Goal: Transaction & Acquisition: Purchase product/service

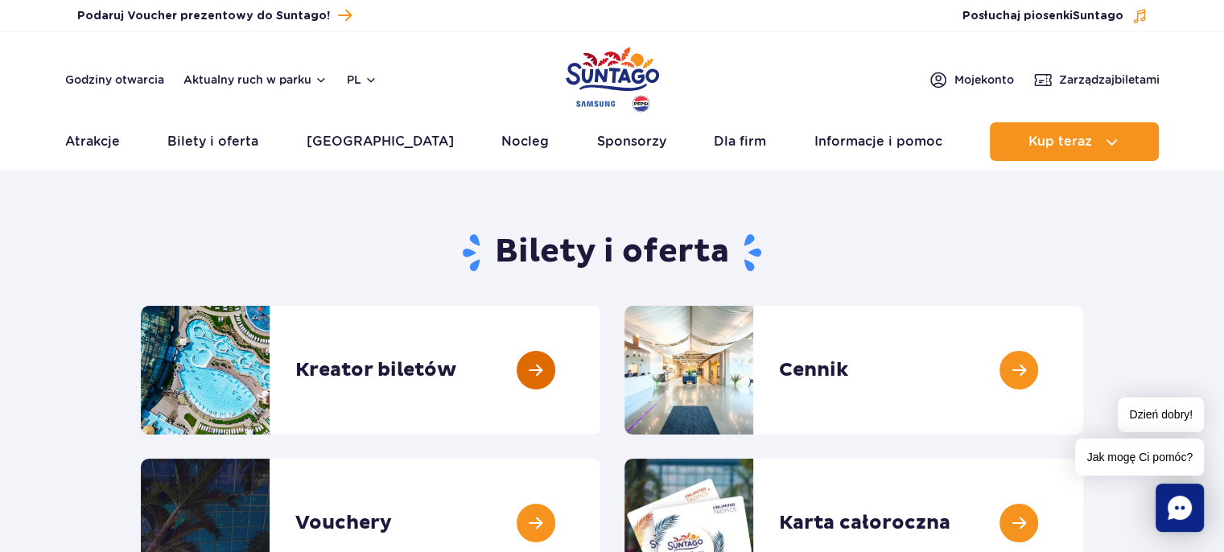
click at [600, 368] on link at bounding box center [600, 370] width 0 height 129
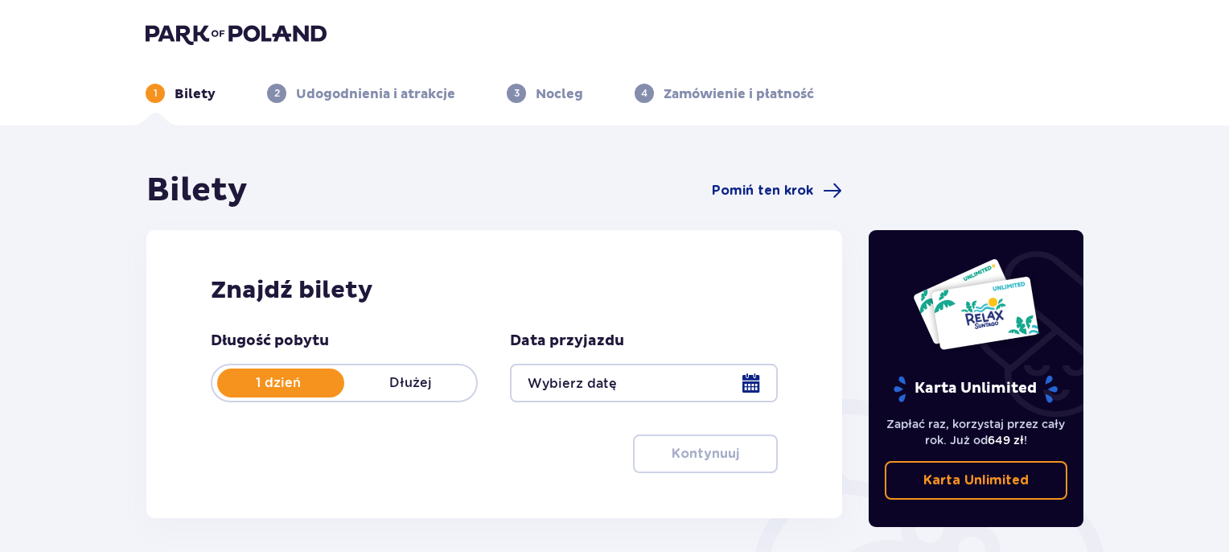
click at [706, 384] on div at bounding box center [643, 383] width 267 height 39
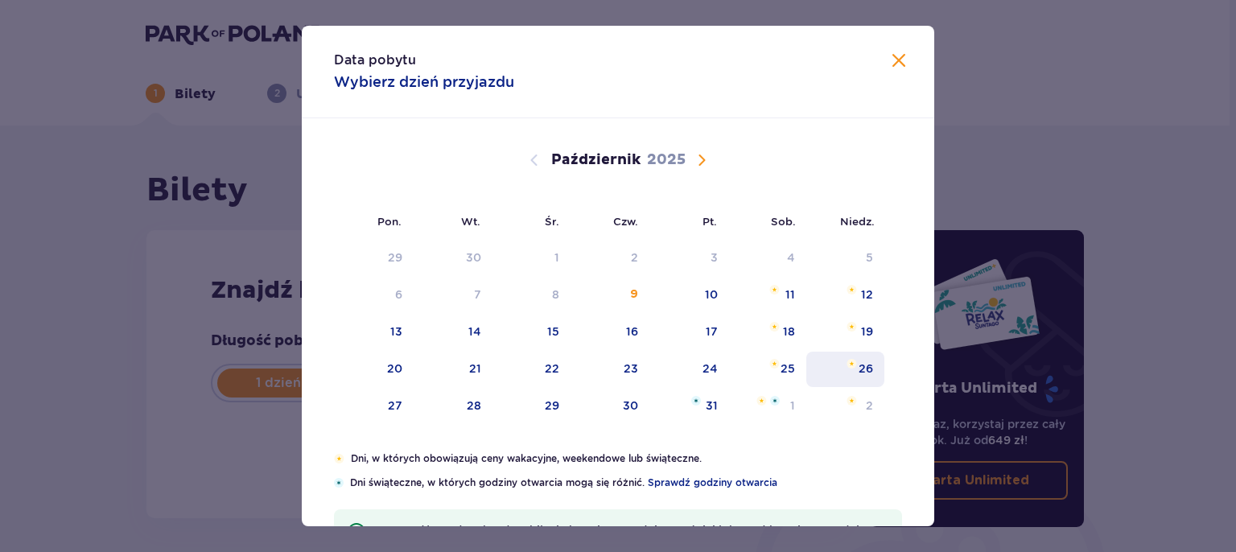
click at [858, 364] on div "26" at bounding box center [865, 368] width 14 height 16
type input "26.10.25"
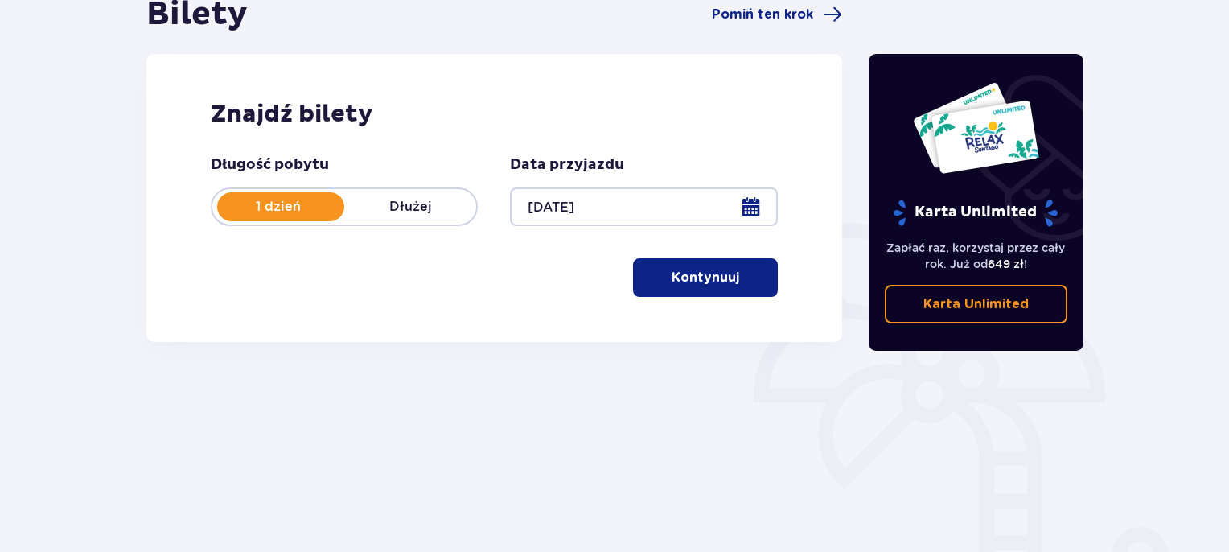
scroll to position [193, 0]
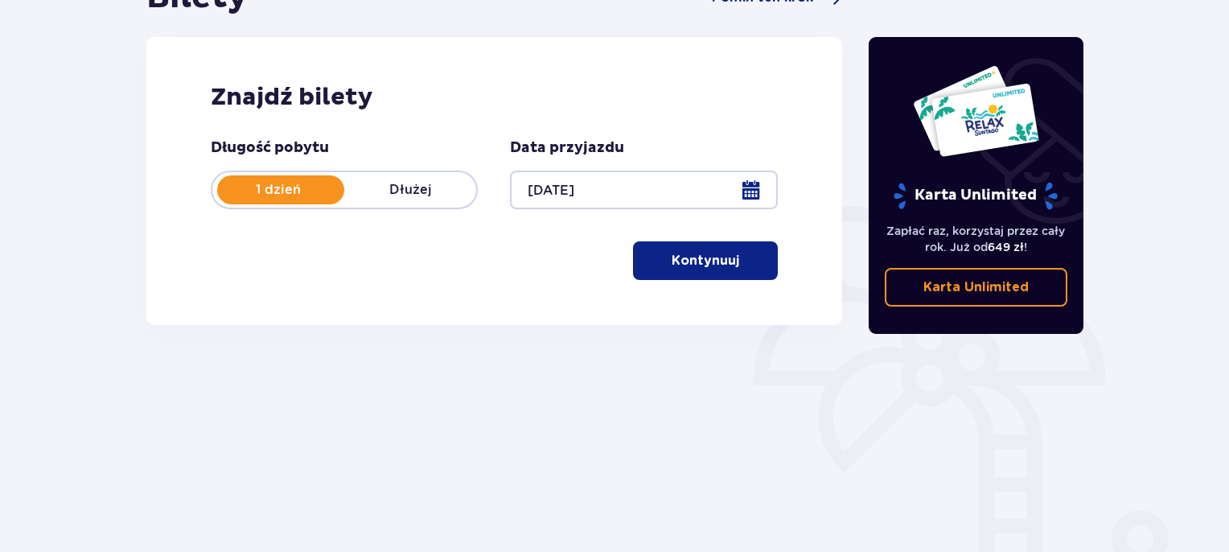
click at [741, 255] on span "button" at bounding box center [742, 260] width 19 height 19
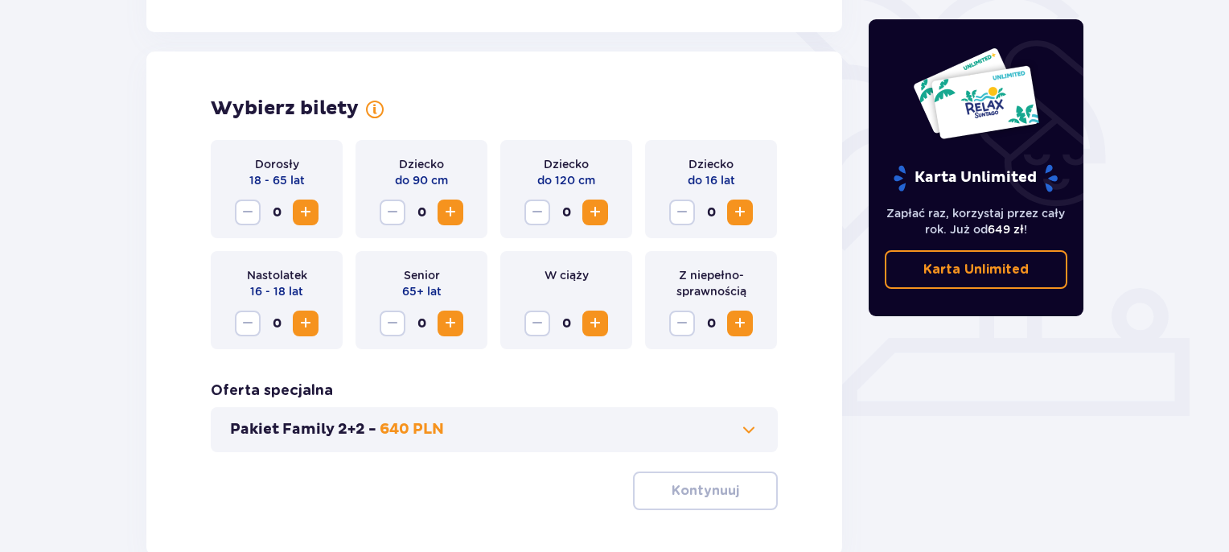
scroll to position [447, 0]
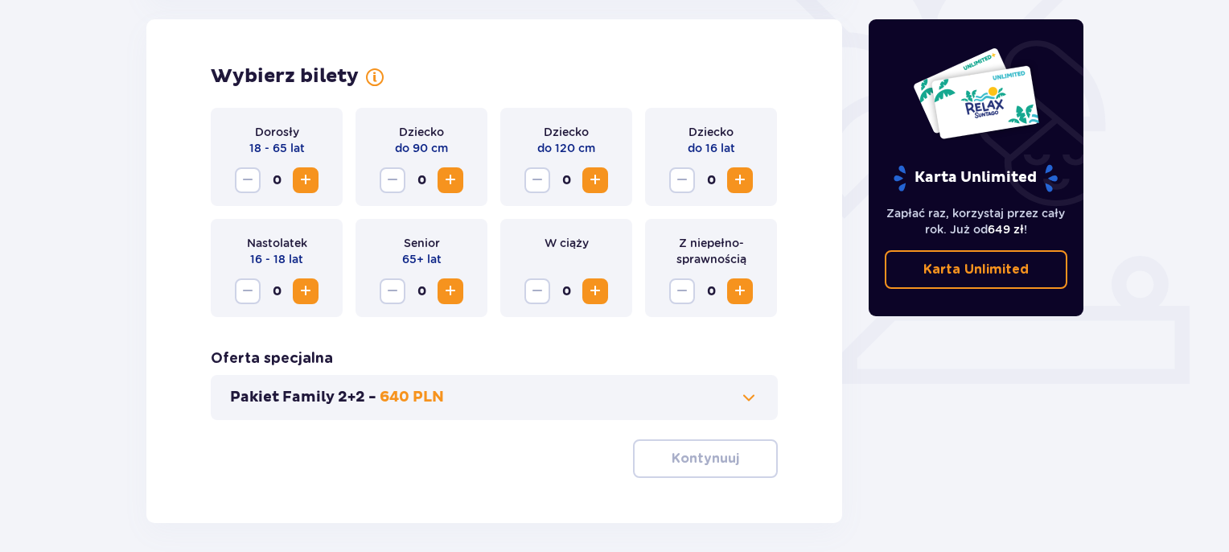
click at [311, 290] on span "Zwiększ" at bounding box center [305, 291] width 19 height 19
click at [253, 295] on span "Zmniejsz" at bounding box center [247, 291] width 19 height 19
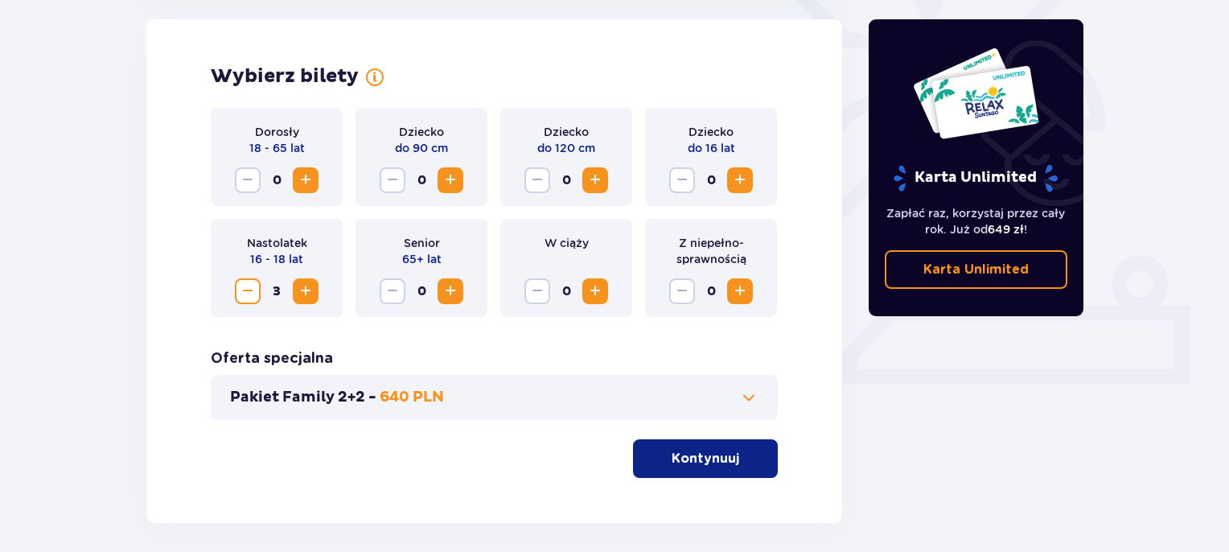
click at [304, 171] on span "Zwiększ" at bounding box center [305, 180] width 19 height 19
click at [741, 173] on span "Zwiększ" at bounding box center [739, 180] width 19 height 19
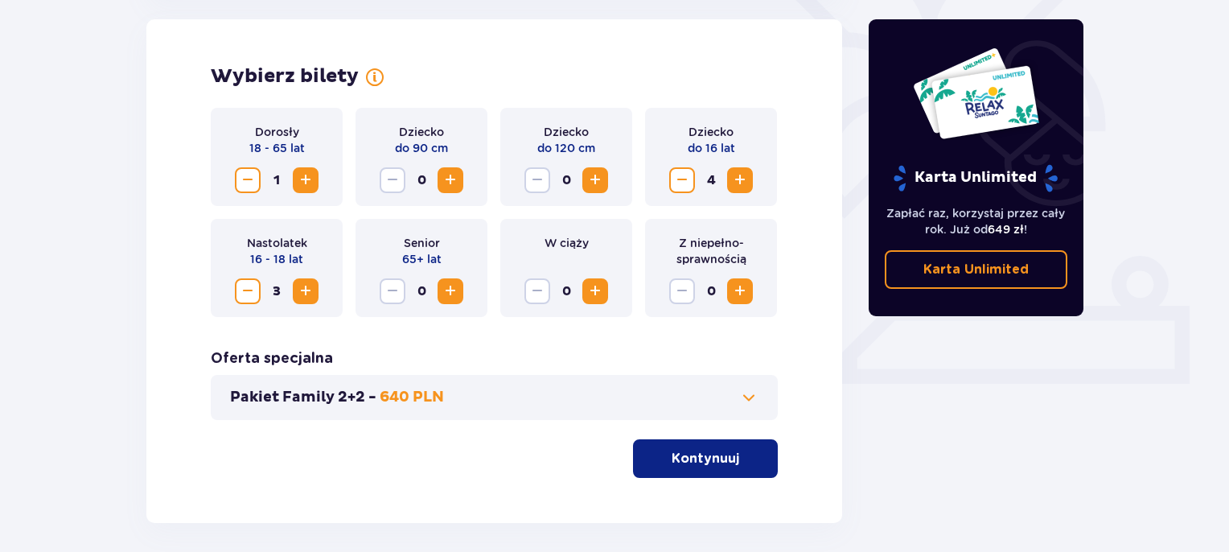
click at [741, 173] on span "Zwiększ" at bounding box center [739, 180] width 19 height 19
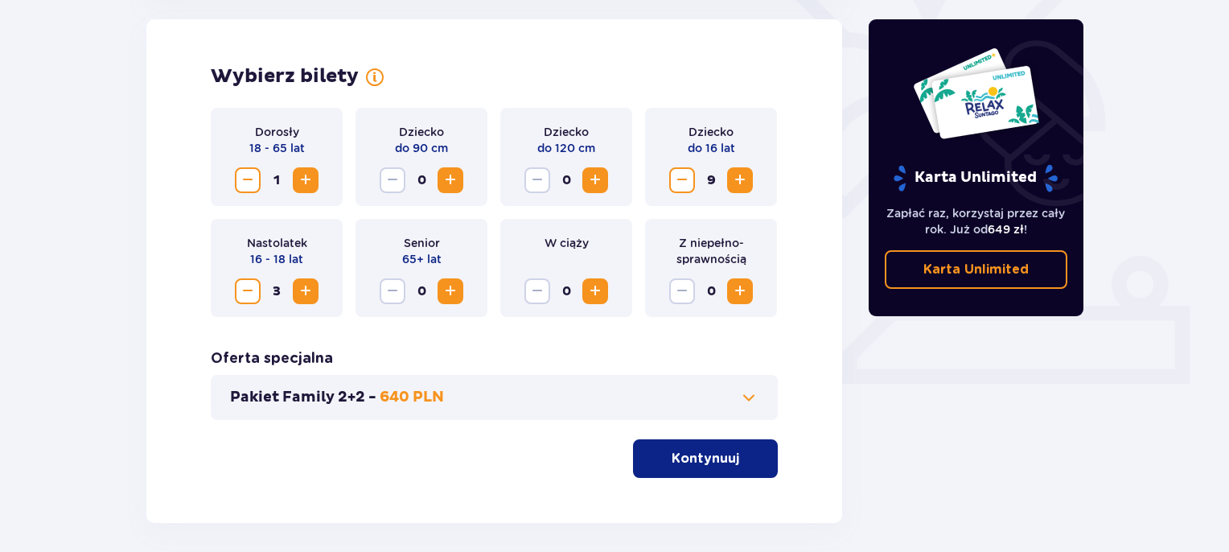
click at [741, 173] on span "Zwiększ" at bounding box center [739, 180] width 19 height 19
click at [719, 459] on p "Kontynuuj" at bounding box center [706, 459] width 68 height 18
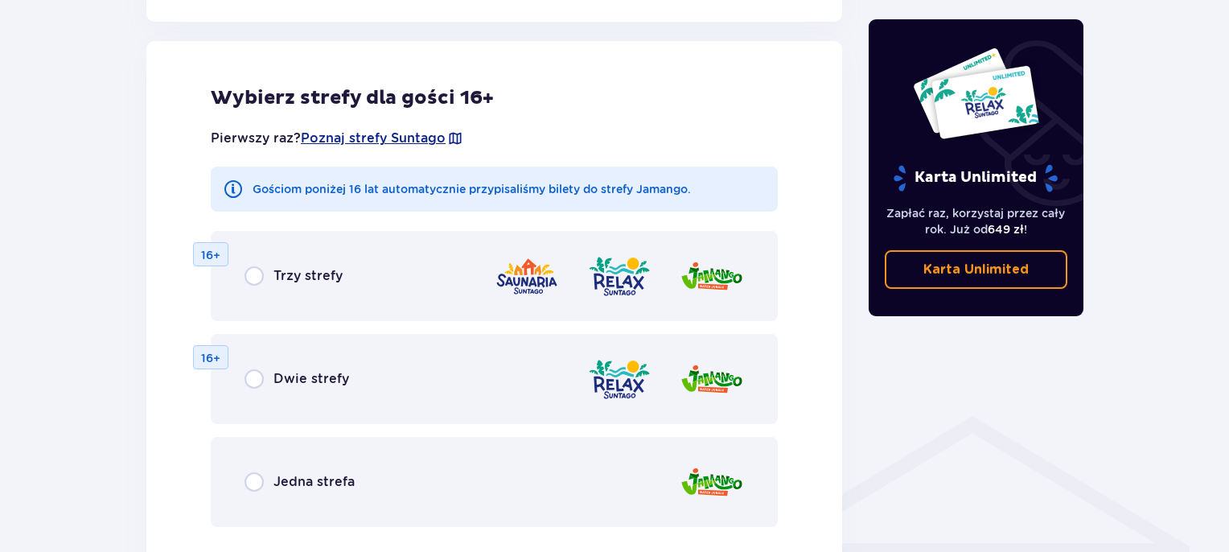
scroll to position [893, 0]
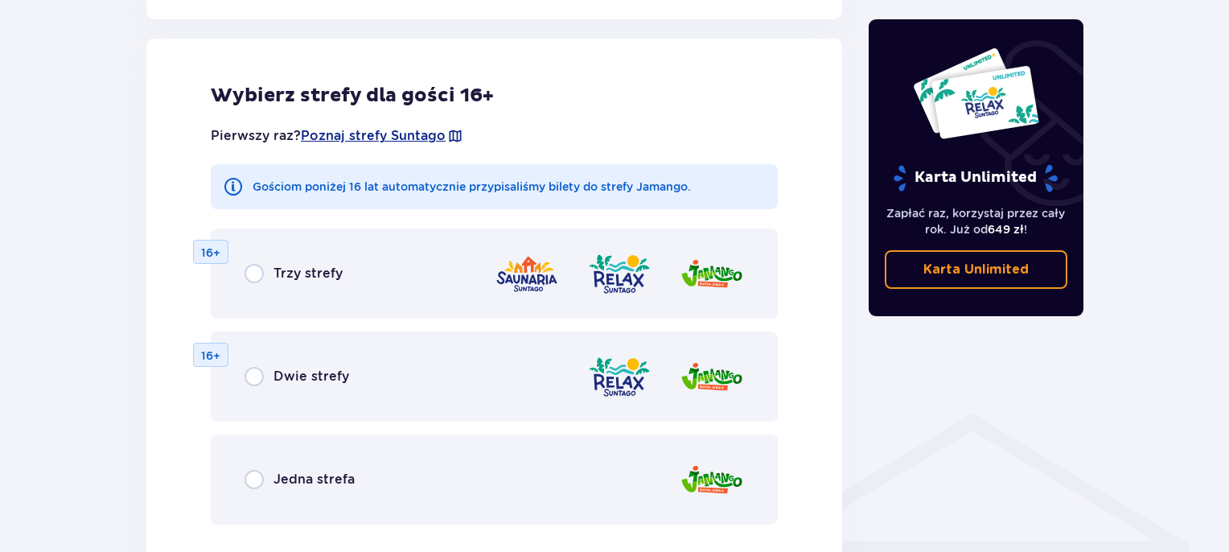
click at [261, 484] on input "radio" at bounding box center [254, 479] width 19 height 19
radio input "true"
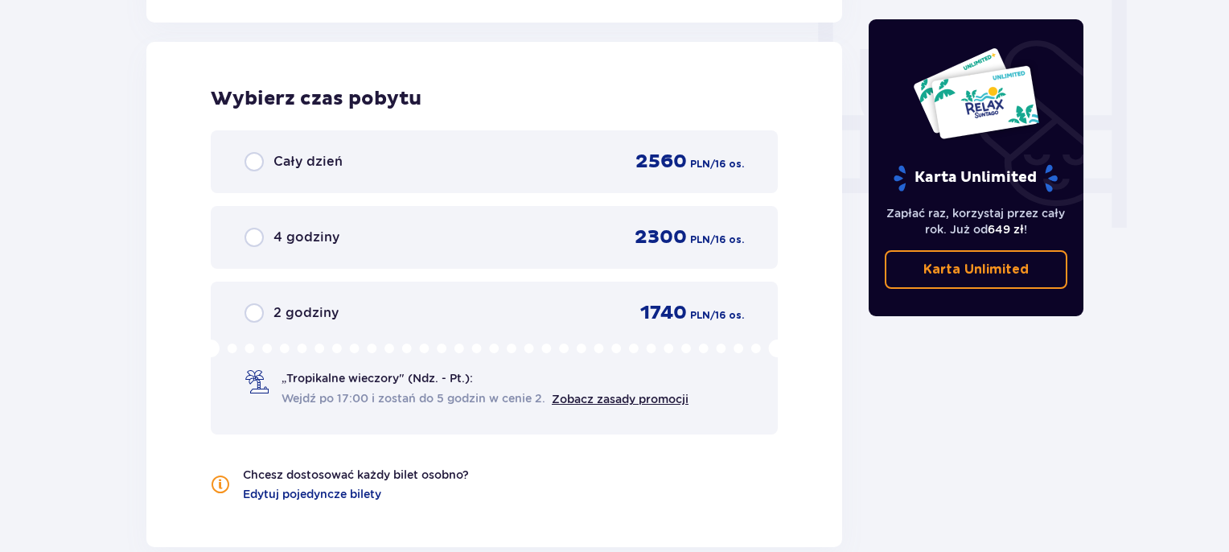
scroll to position [1511, 0]
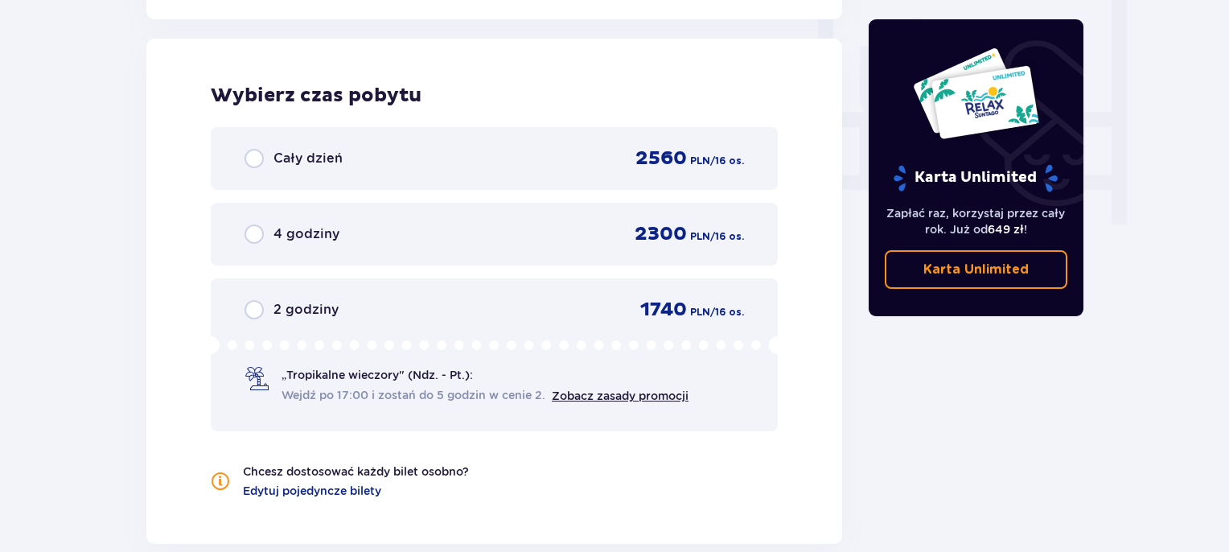
click at [259, 153] on input "radio" at bounding box center [254, 158] width 19 height 19
radio input "true"
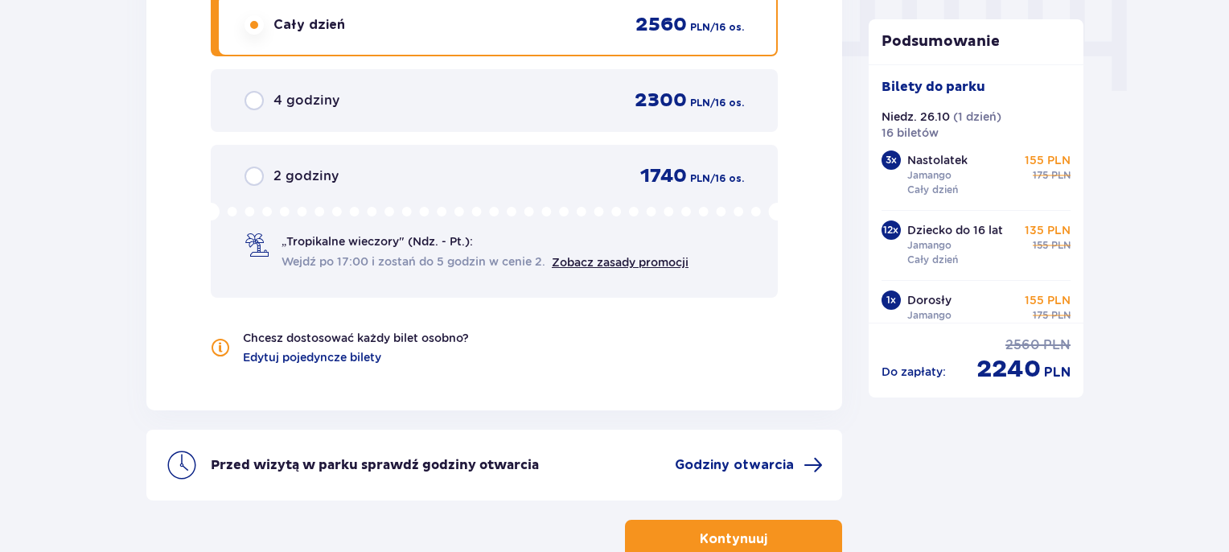
scroll to position [1746, 0]
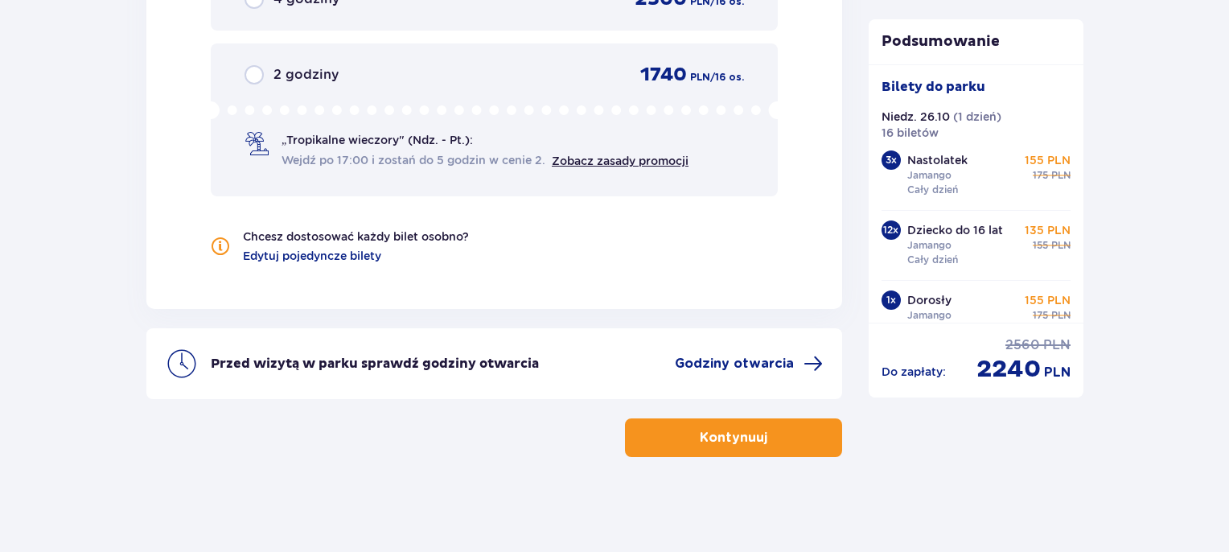
click at [737, 435] on p "Kontynuuj" at bounding box center [734, 438] width 68 height 18
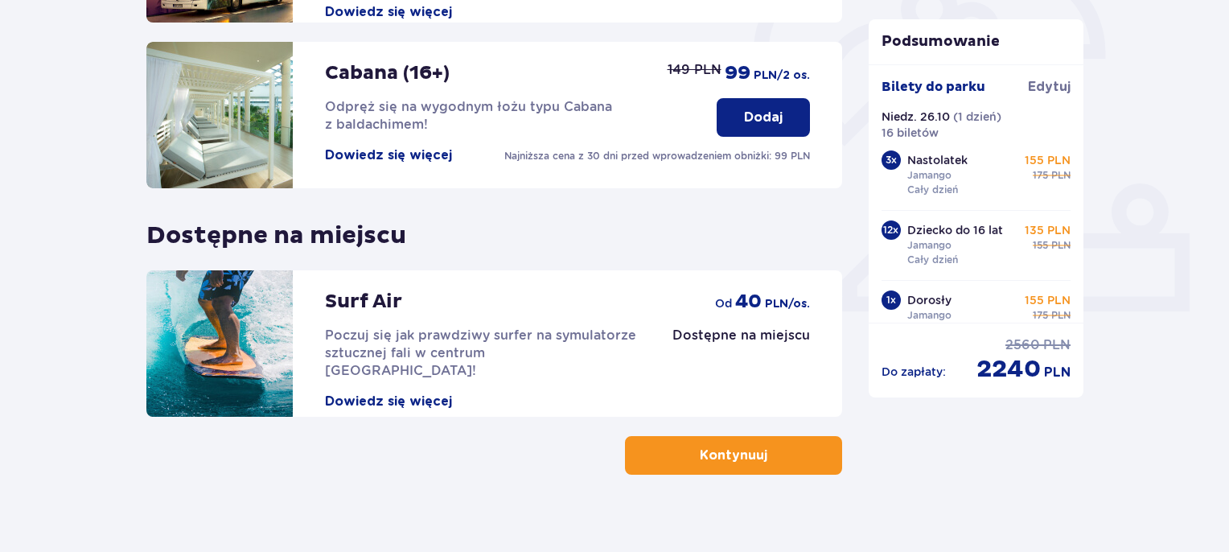
scroll to position [539, 0]
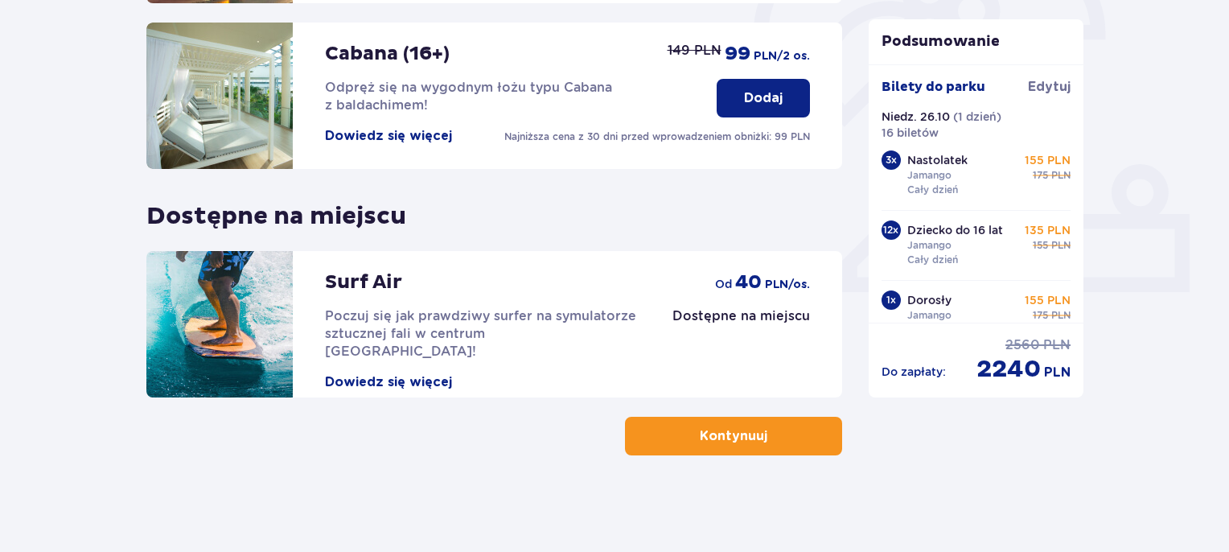
click at [733, 425] on button "Kontynuuj" at bounding box center [733, 436] width 217 height 39
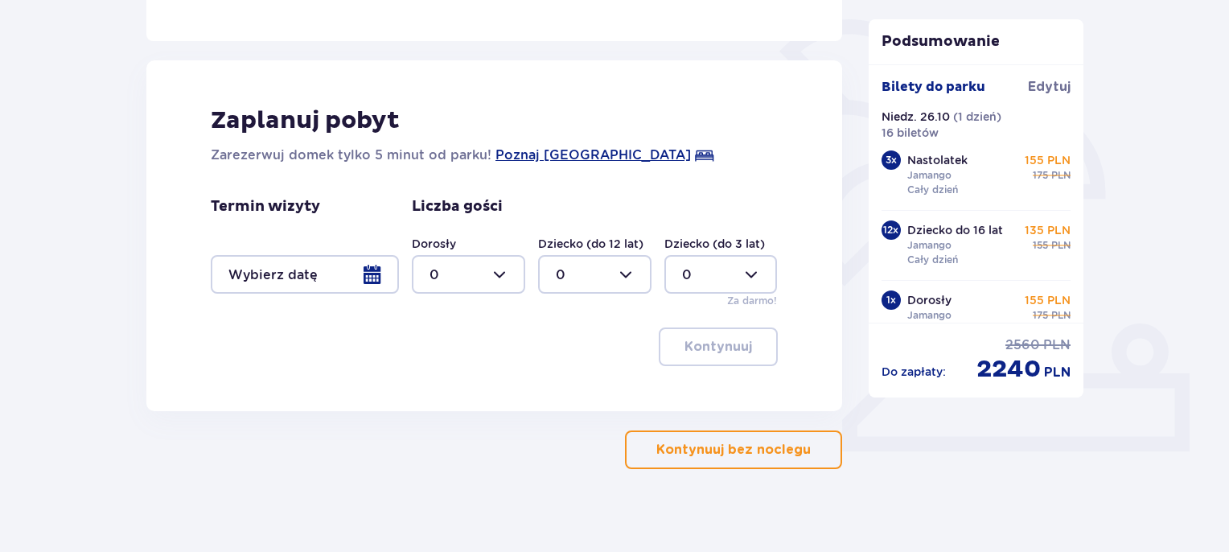
scroll to position [386, 0]
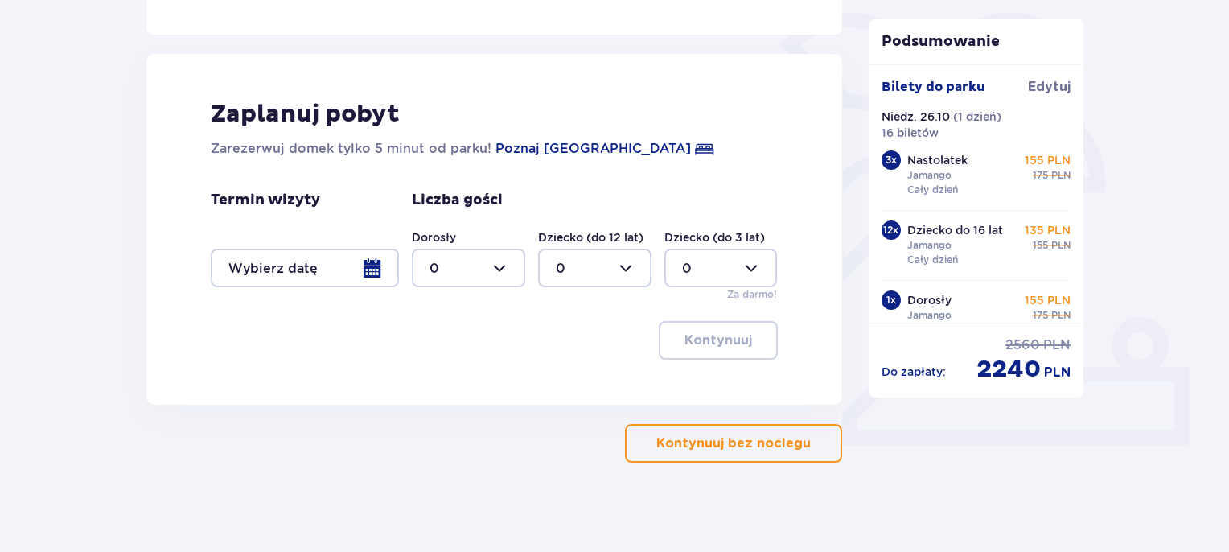
click at [705, 442] on p "Kontynuuj bez noclegu" at bounding box center [733, 443] width 154 height 18
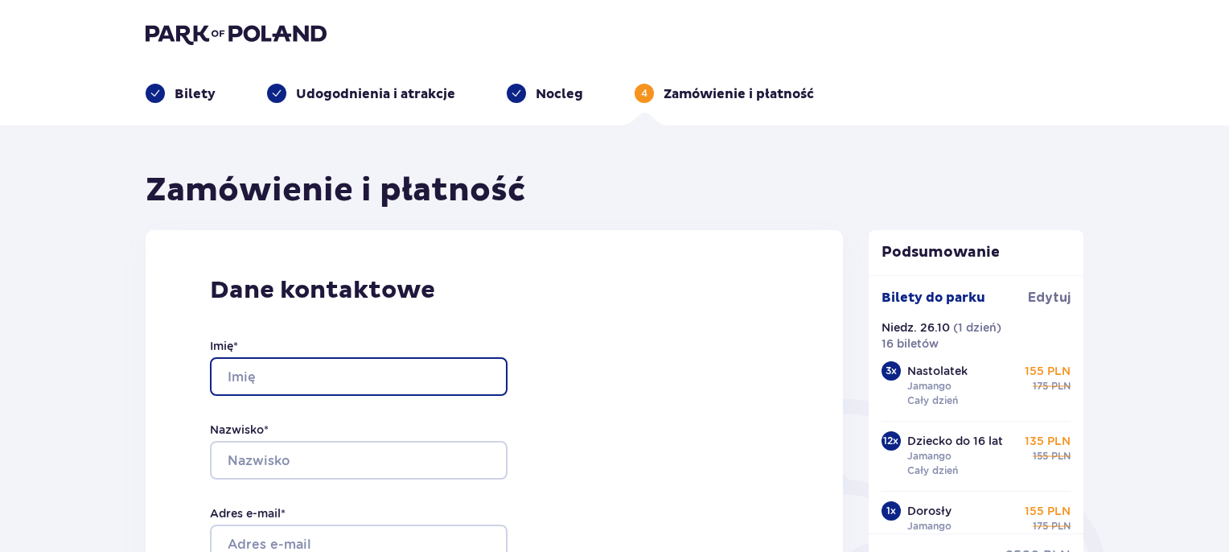
click at [280, 381] on input "Imię *" at bounding box center [359, 376] width 298 height 39
type input "Jacek"
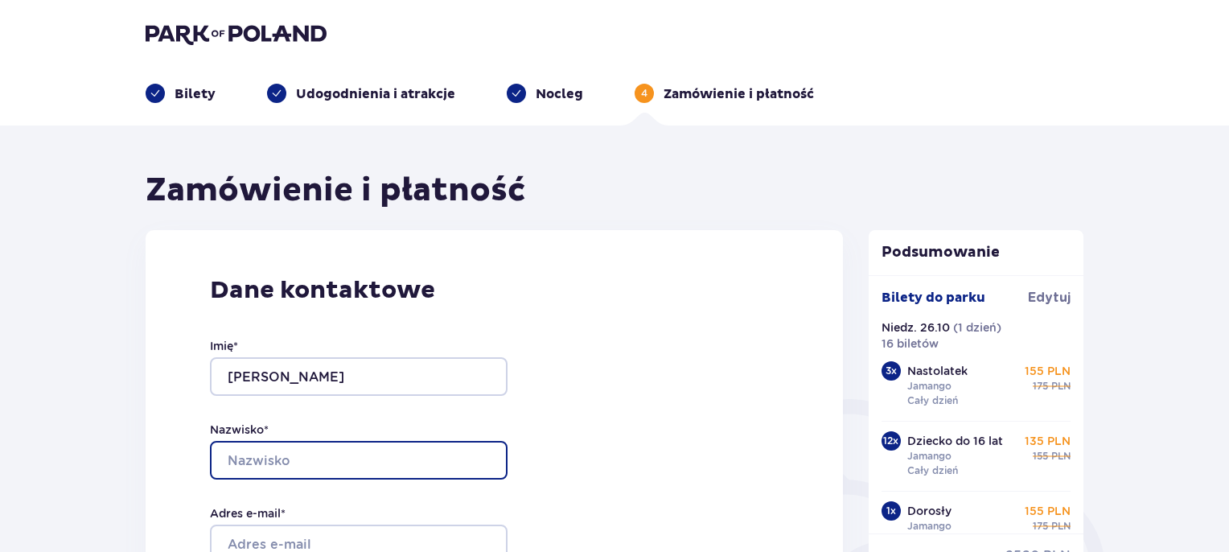
type input "Rogowski"
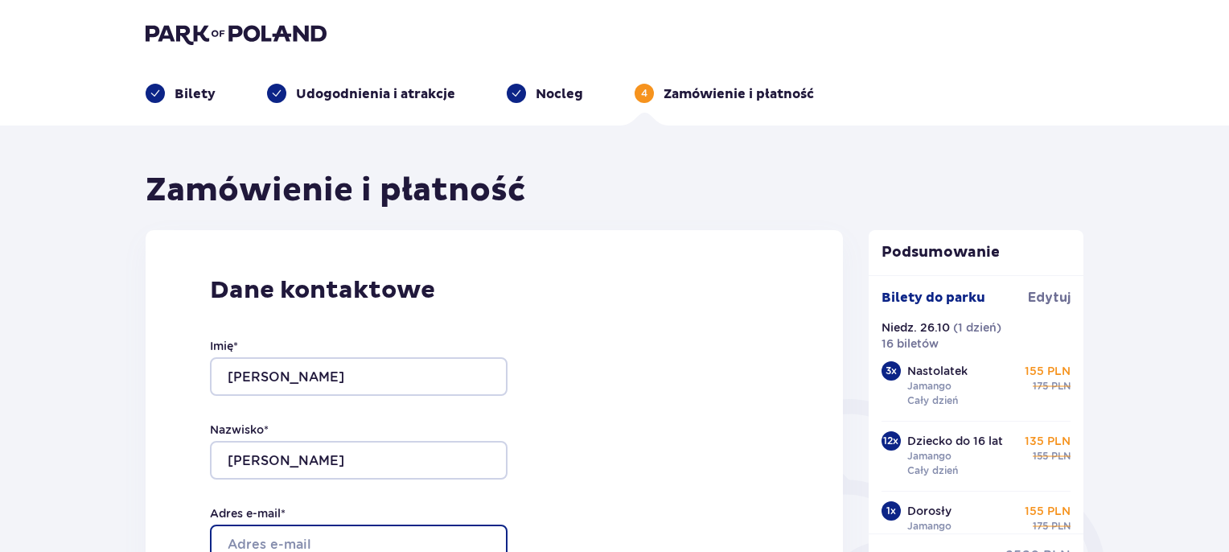
type input "[PERSON_NAME][EMAIL_ADDRESS][PERSON_NAME][DOMAIN_NAME]"
type input "513144596"
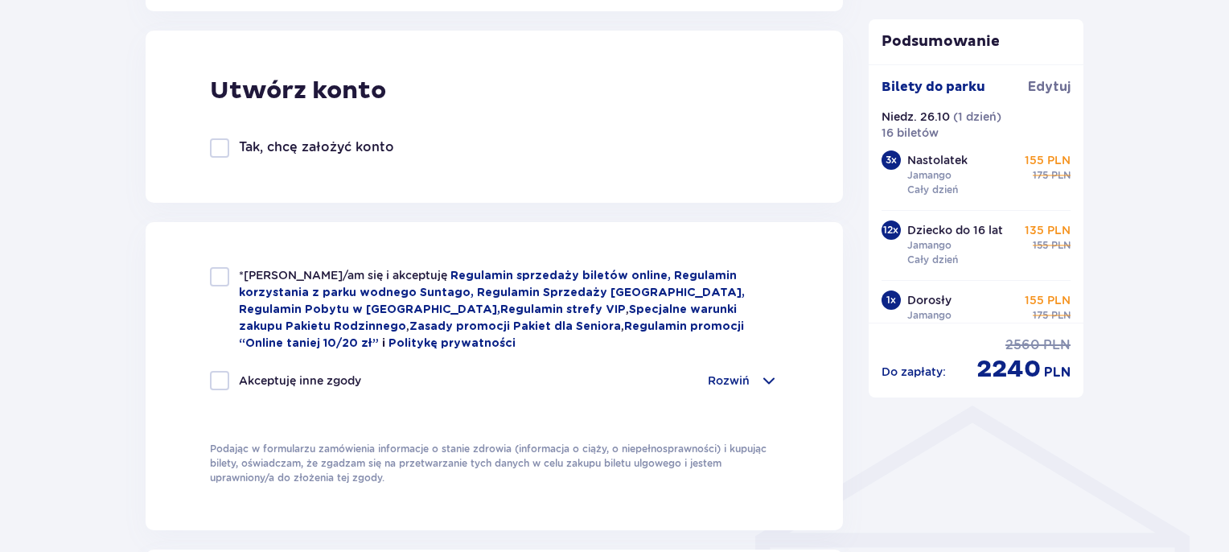
scroll to position [936, 0]
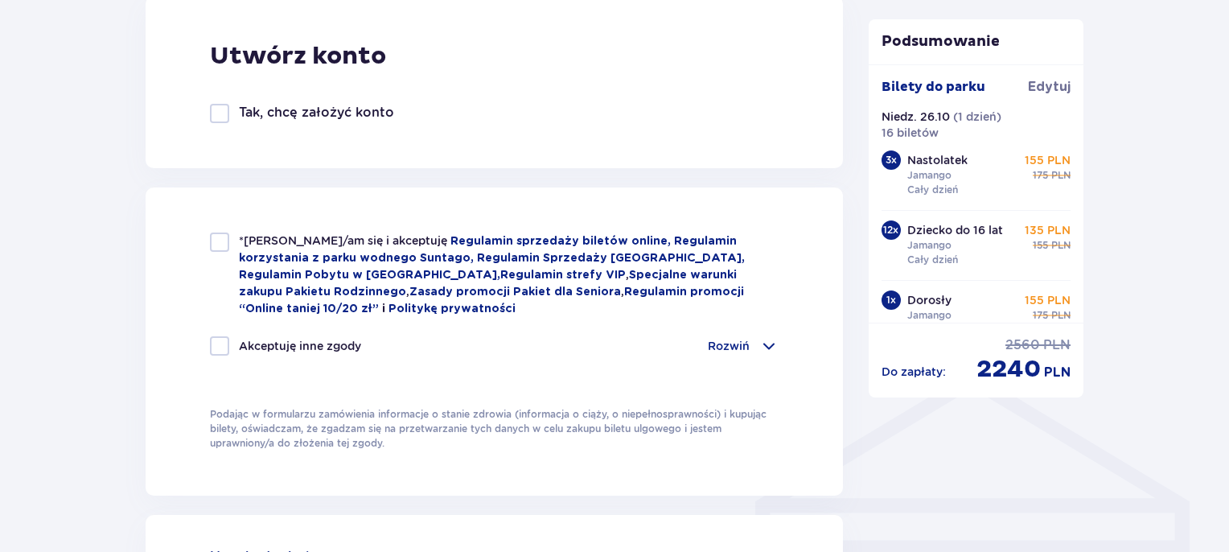
click at [215, 246] on div at bounding box center [219, 241] width 19 height 19
checkbox input "true"
click at [219, 353] on div "Akceptuję inne zgody Rozwiń Chcę otrzymywać od Global Parks Poland Sp. z o.o. z…" at bounding box center [494, 355] width 569 height 39
click at [217, 336] on div at bounding box center [219, 345] width 19 height 19
checkbox input "true"
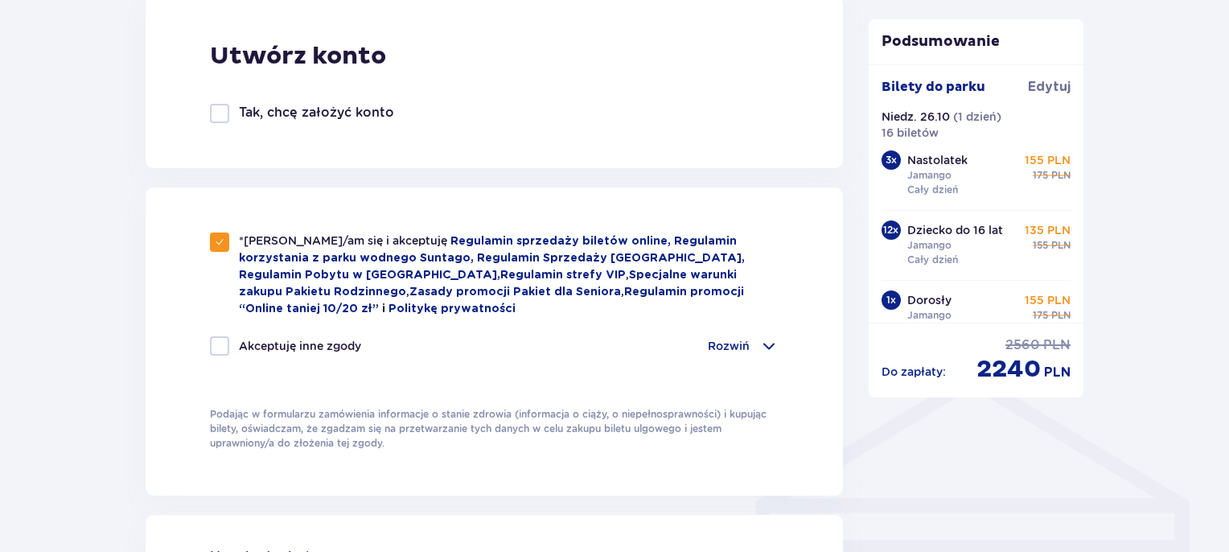
checkbox input "true"
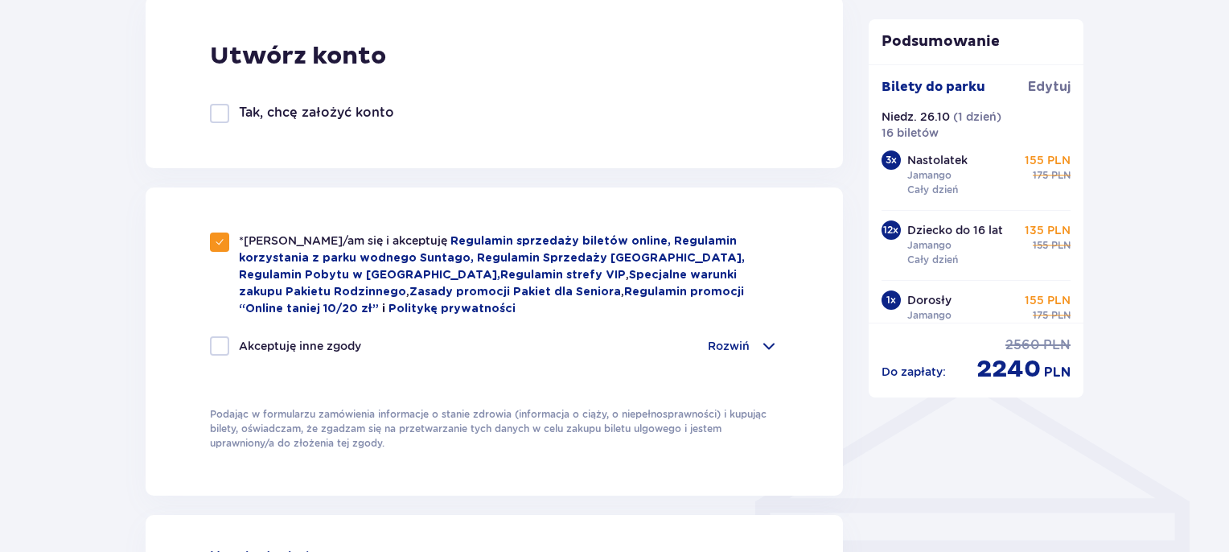
checkbox input "true"
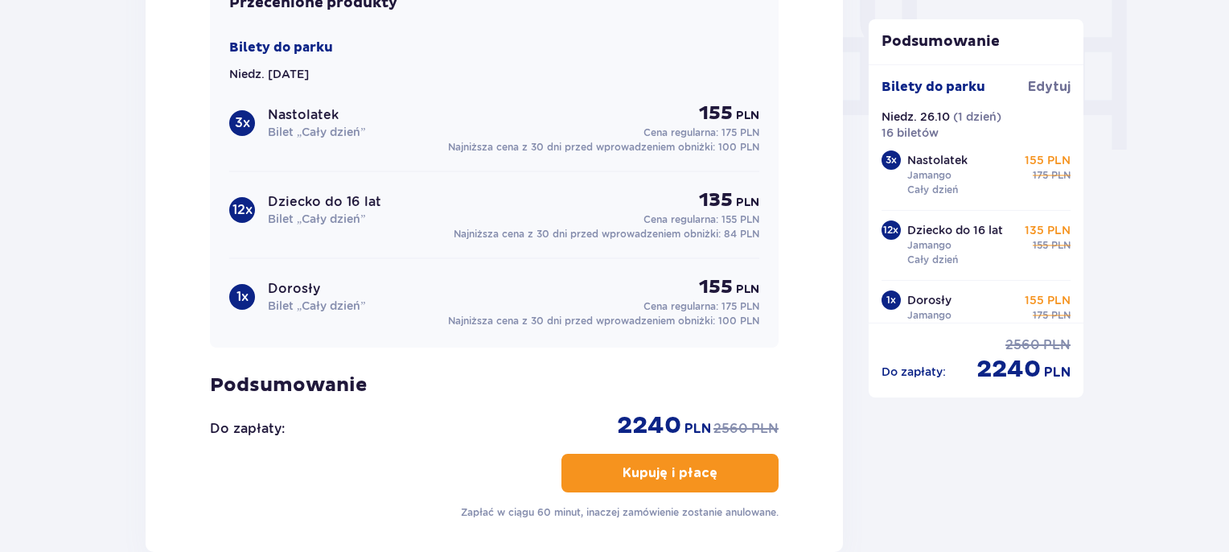
scroll to position [1625, 0]
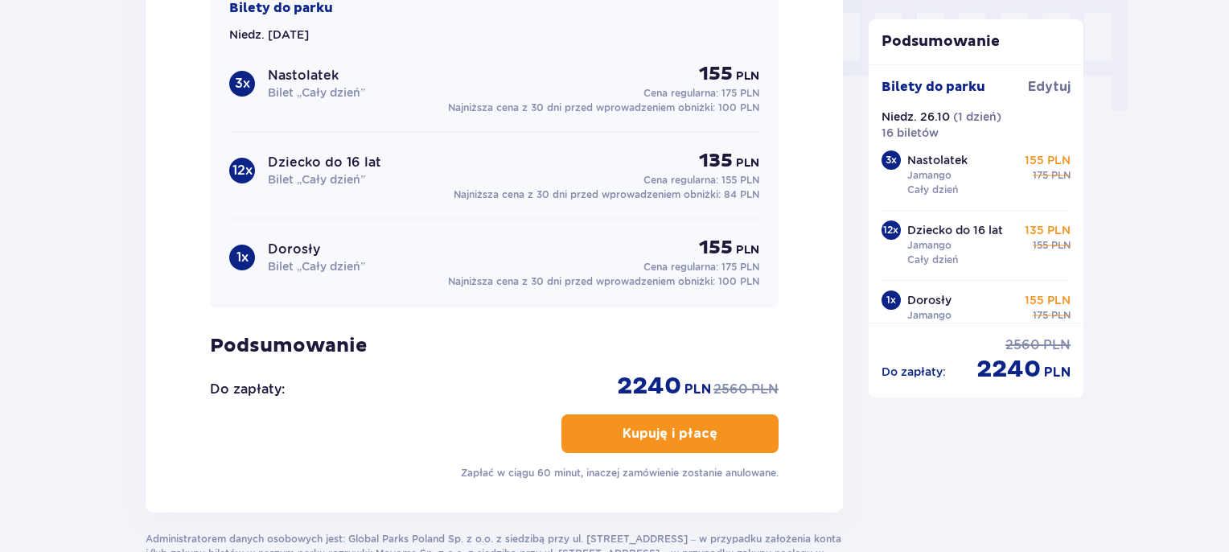
click at [684, 430] on p "Kupuję i płacę" at bounding box center [670, 434] width 95 height 18
